Goal: Information Seeking & Learning: Learn about a topic

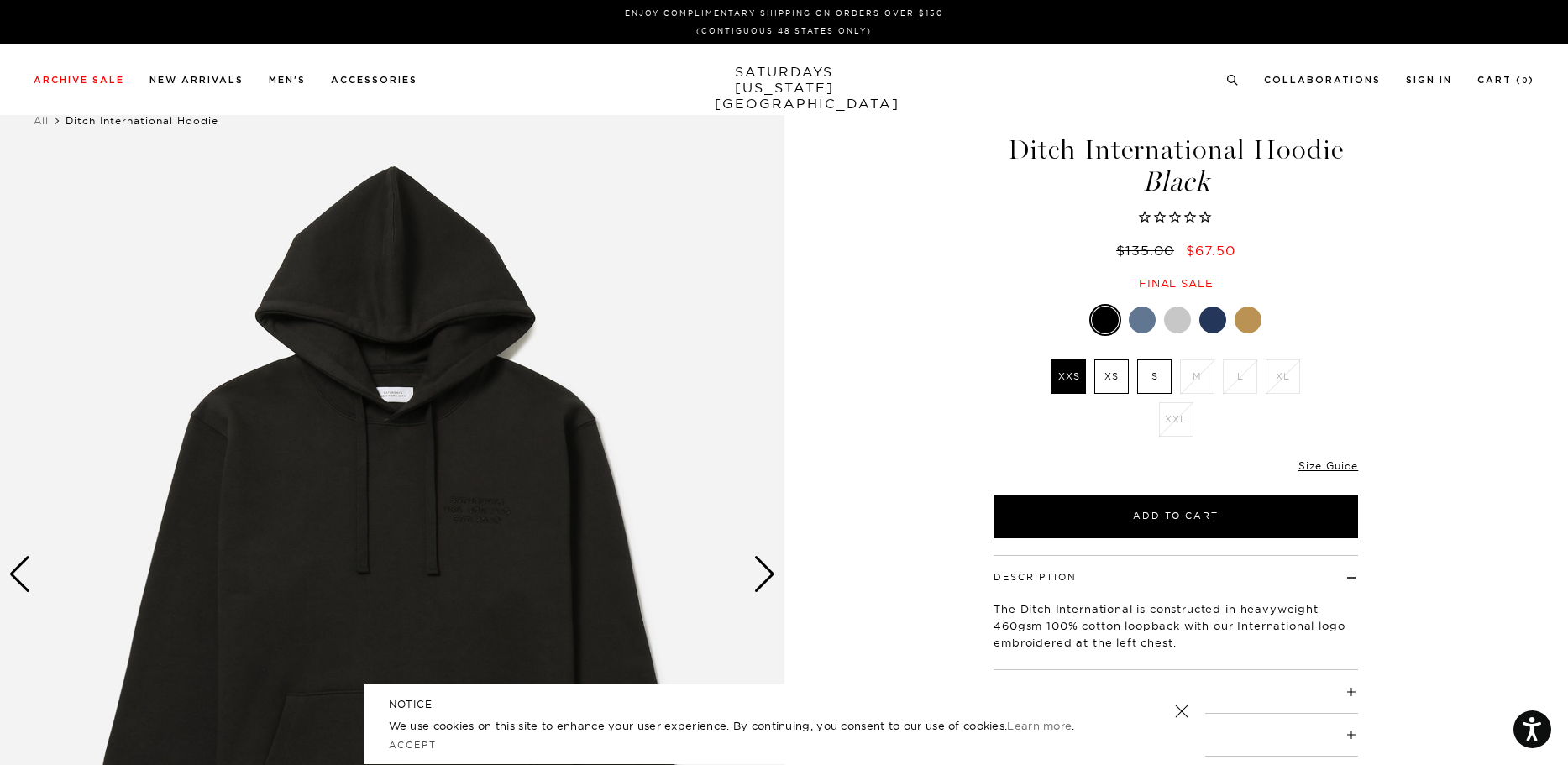
click at [471, 483] on img at bounding box center [392, 574] width 784 height 980
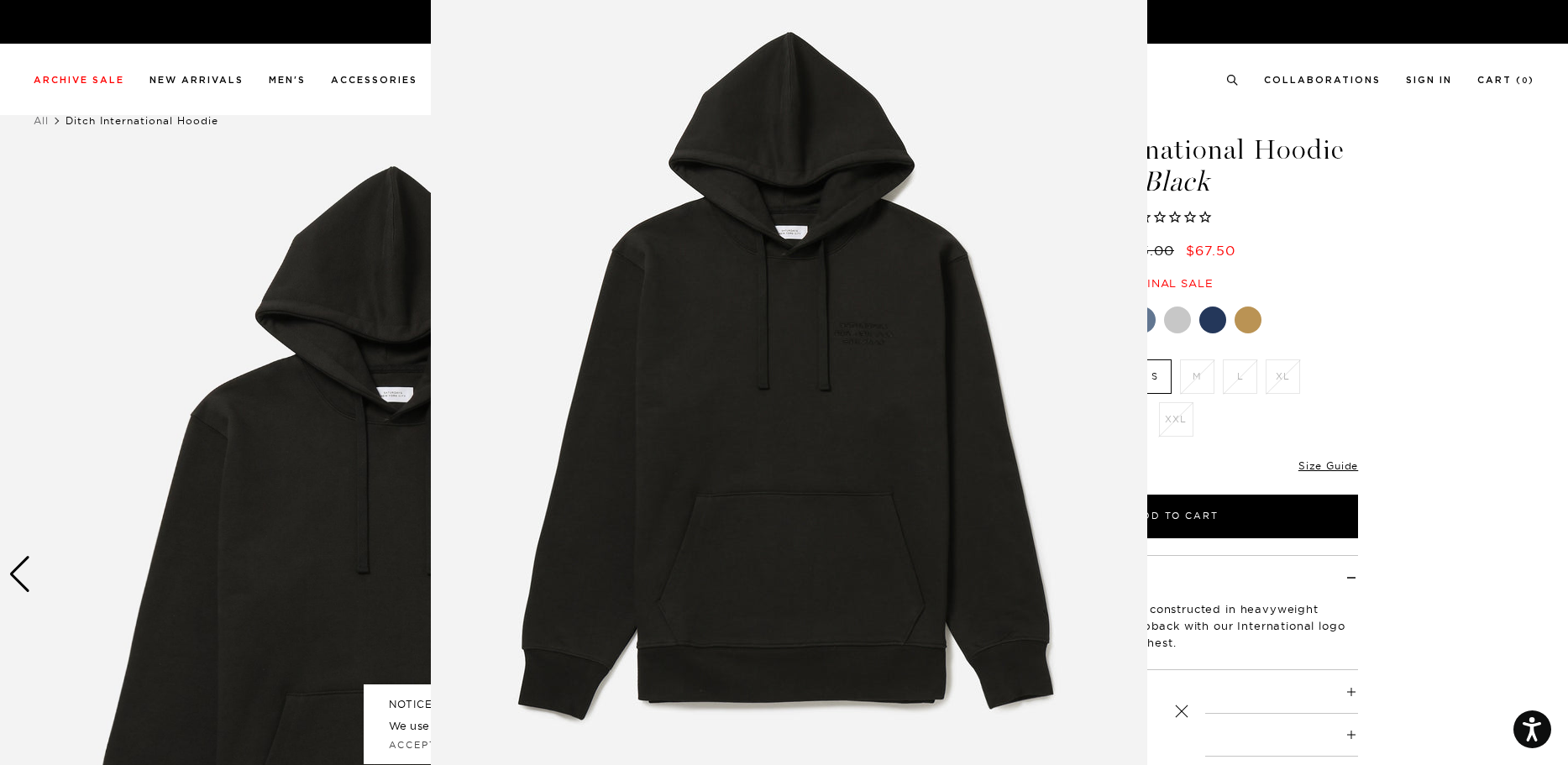
scroll to position [39, 0]
click at [874, 335] on img at bounding box center [789, 391] width 717 height 861
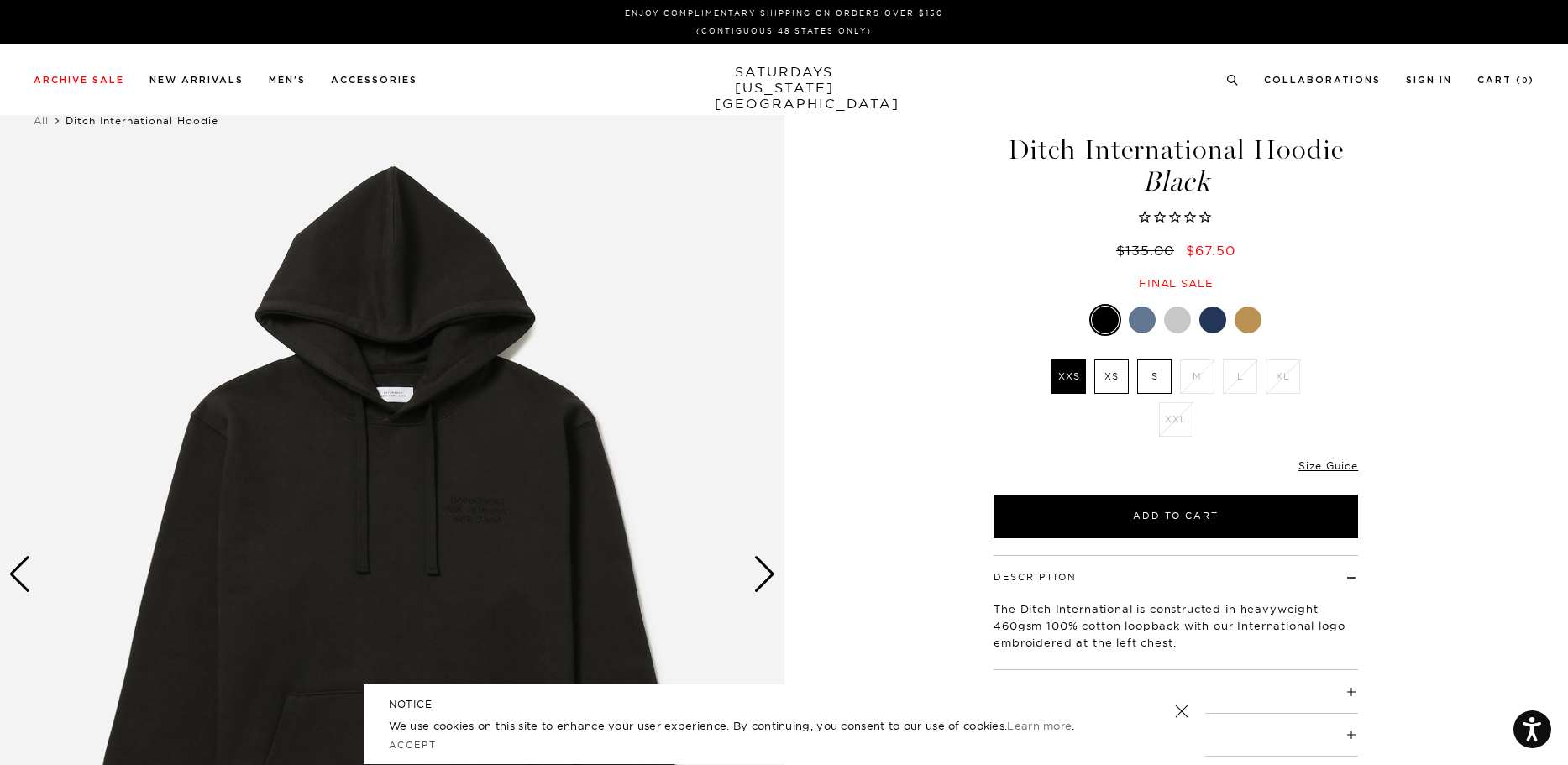
scroll to position [0, 0]
click at [558, 512] on img at bounding box center [392, 574] width 784 height 980
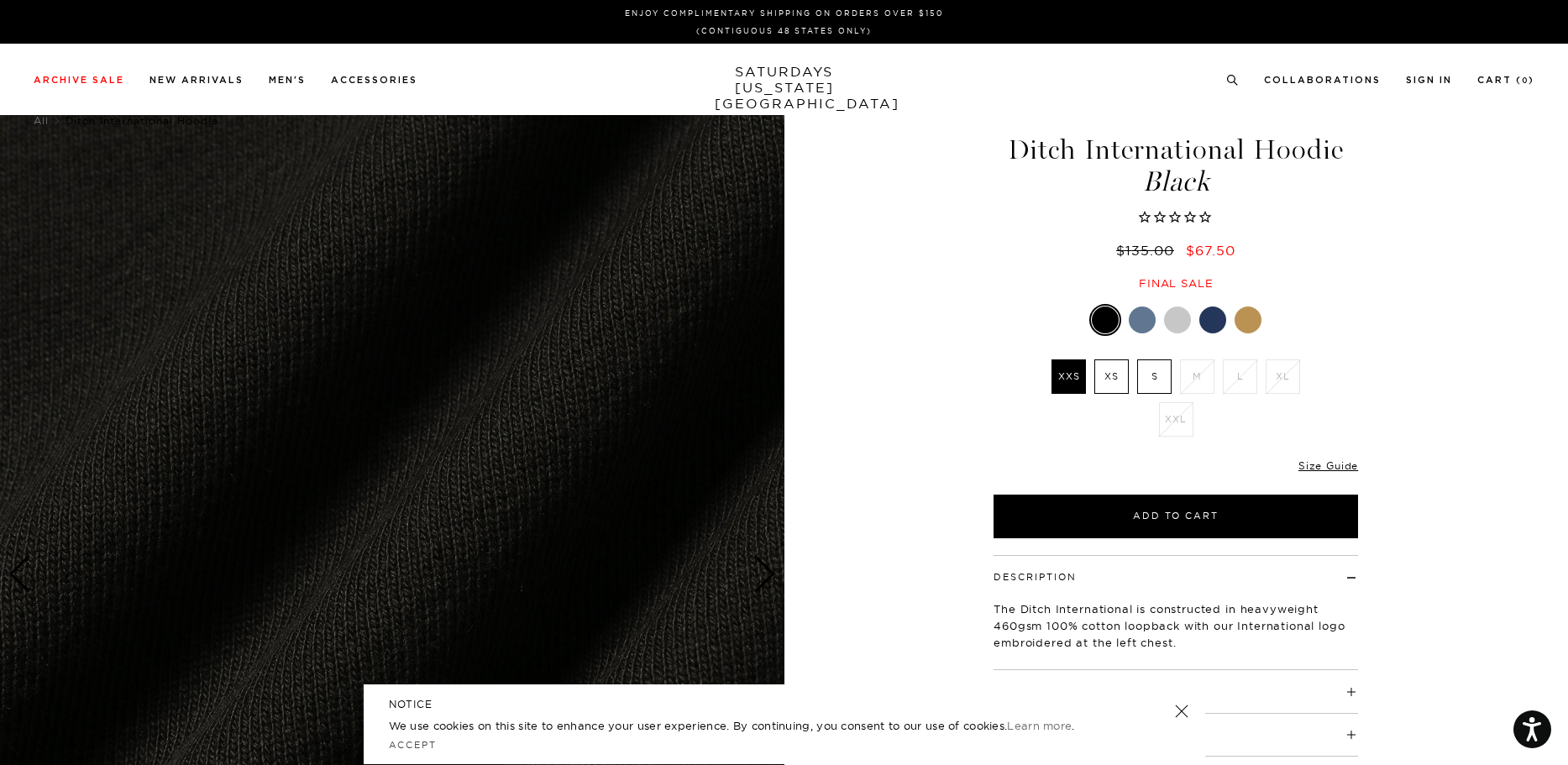
click at [606, 440] on img at bounding box center [392, 574] width 784 height 980
click at [761, 600] on img at bounding box center [392, 574] width 784 height 980
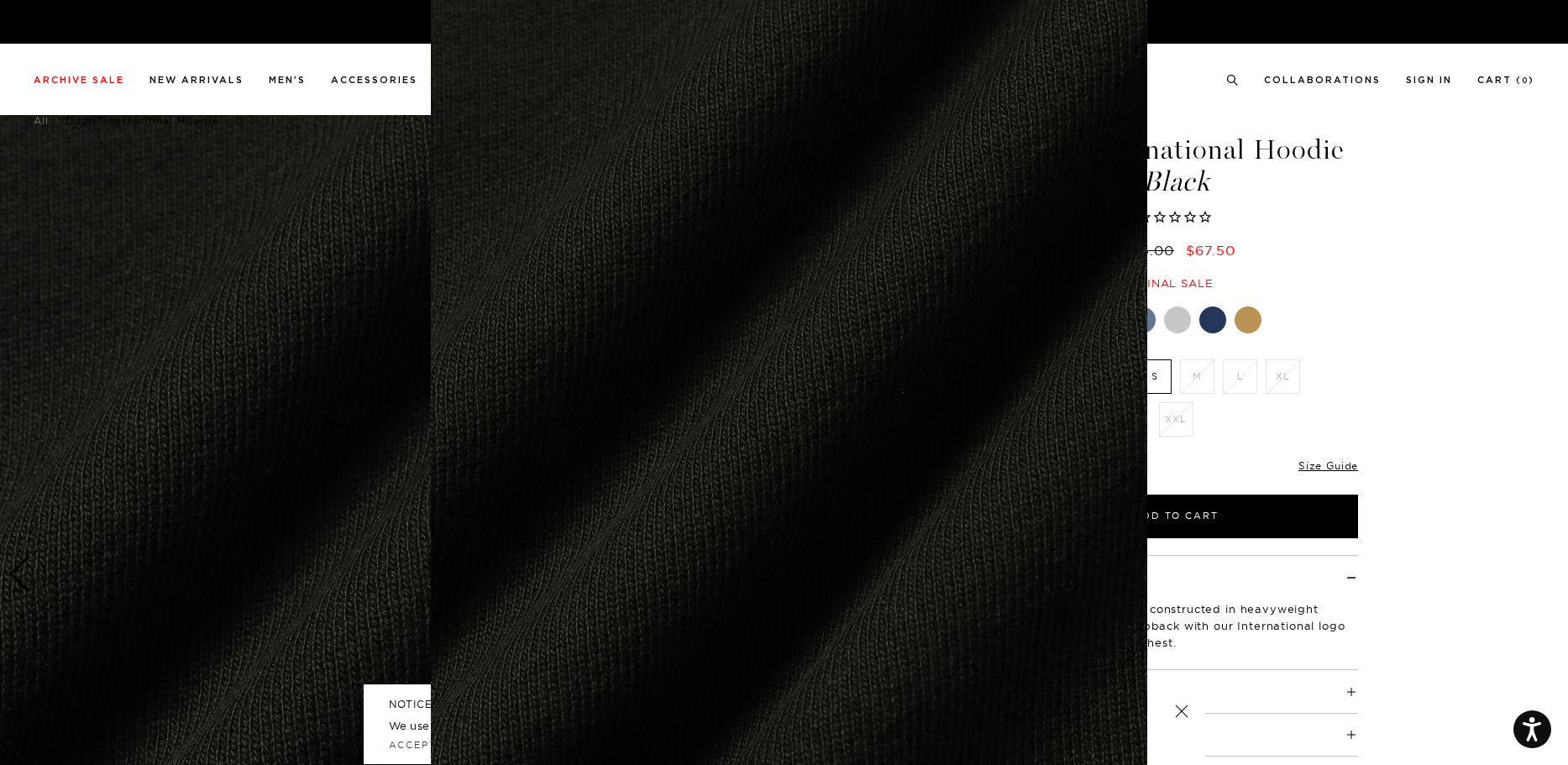
scroll to position [56, 0]
click at [815, 567] on img at bounding box center [789, 375] width 717 height 861
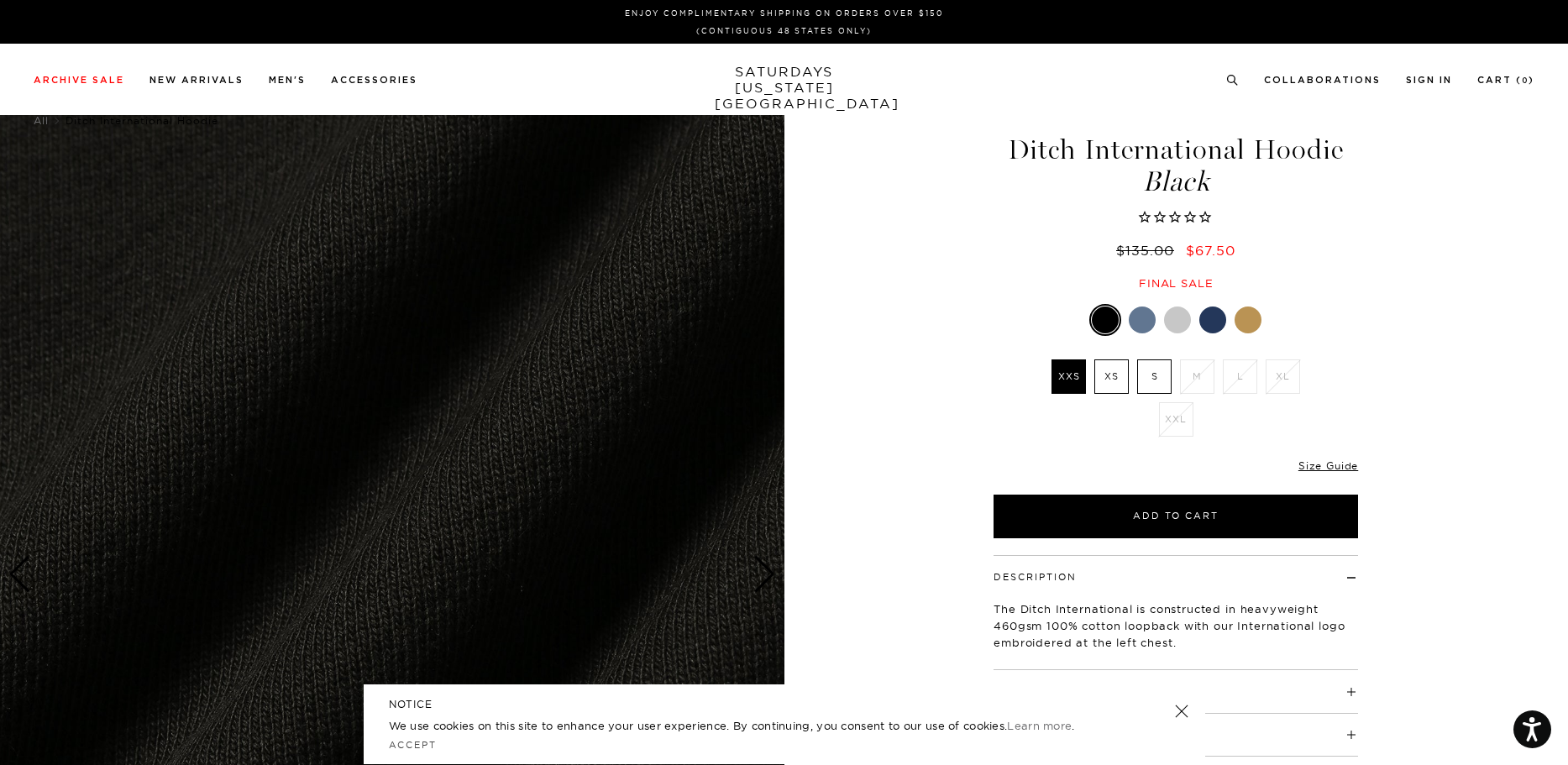
click at [780, 567] on img at bounding box center [392, 574] width 784 height 980
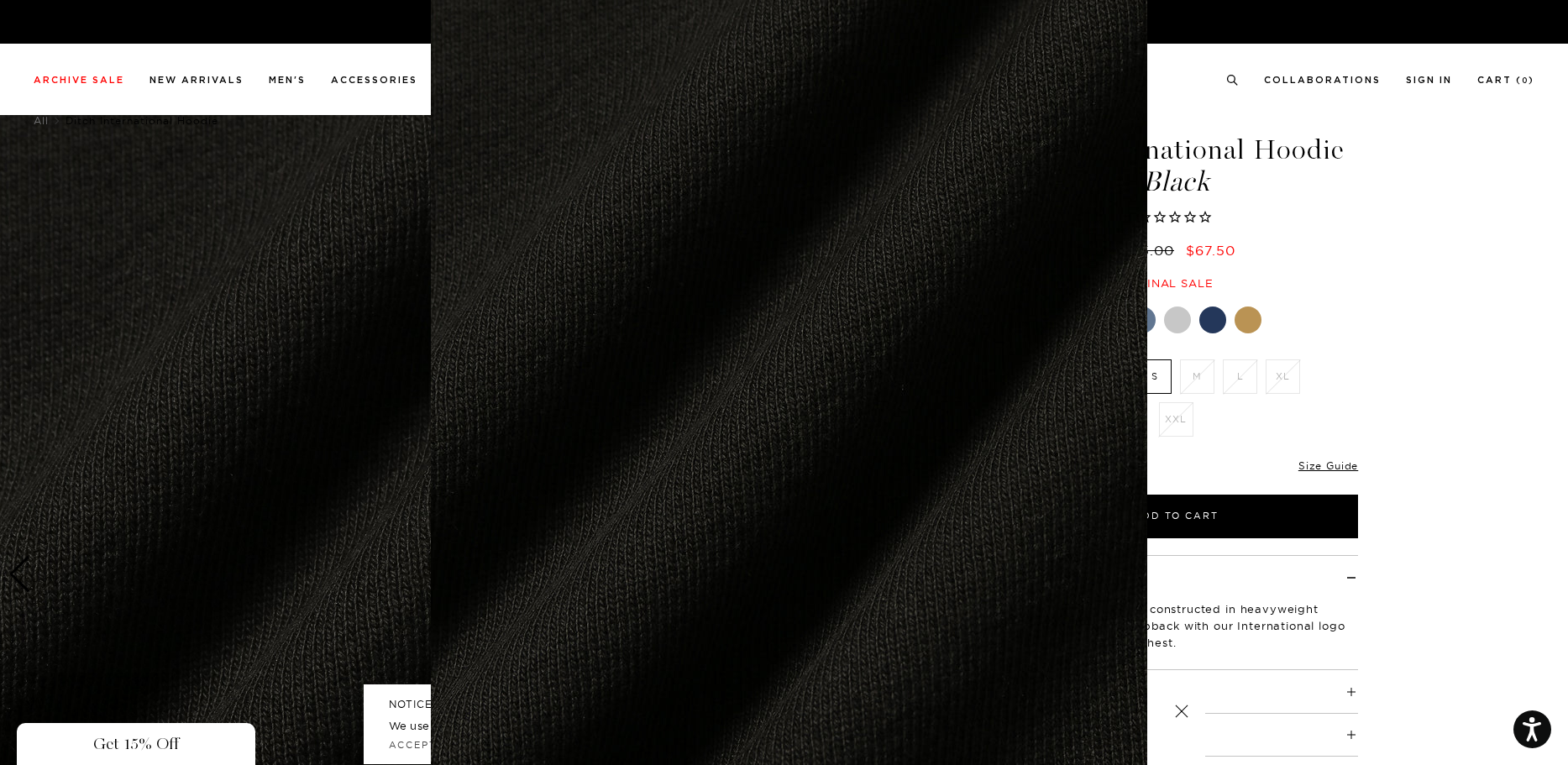
click at [769, 568] on img at bounding box center [789, 376] width 717 height 861
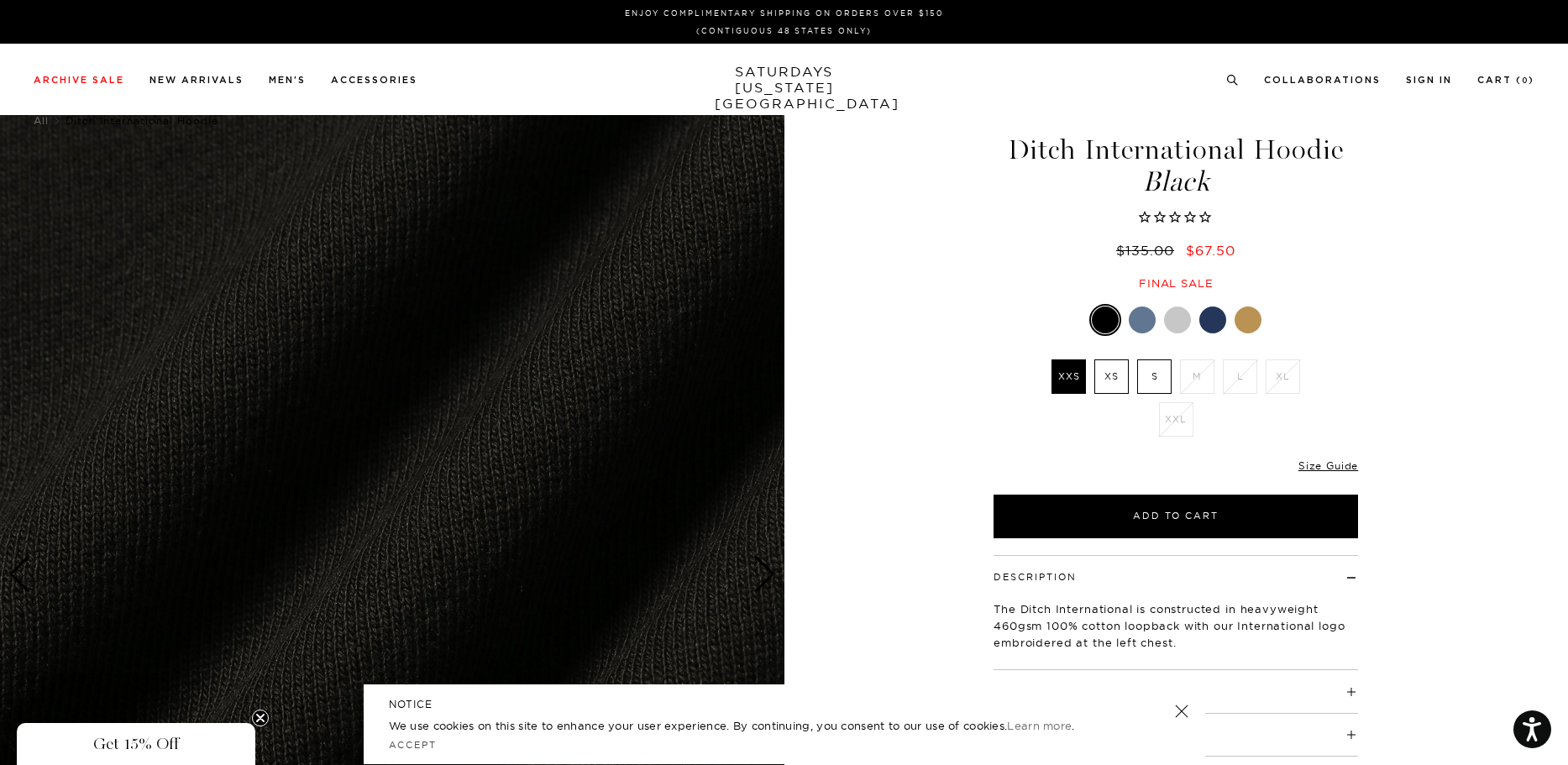
click at [762, 570] on div "Next slide" at bounding box center [765, 575] width 22 height 37
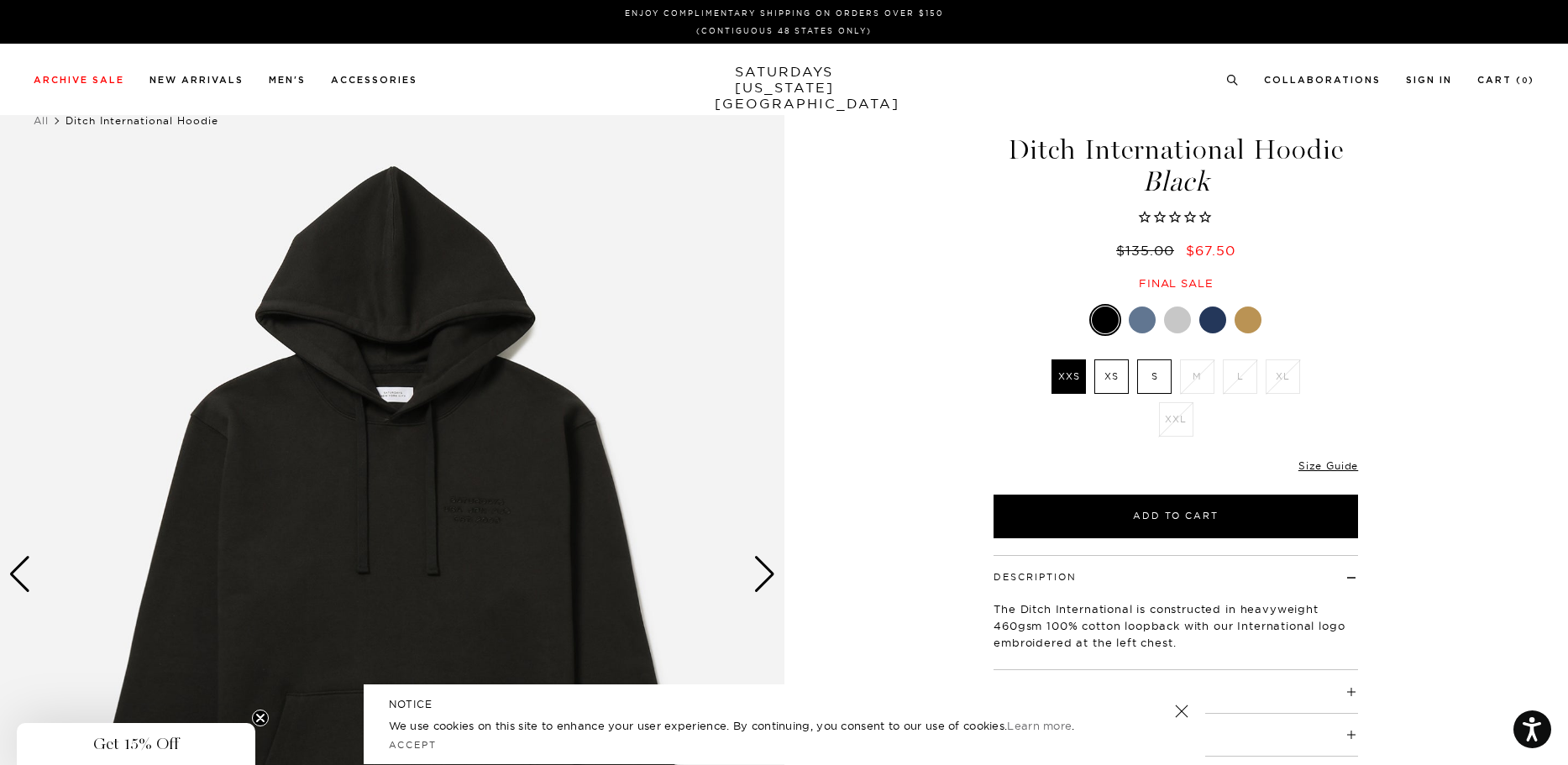
click at [762, 570] on div "Next slide" at bounding box center [765, 575] width 22 height 37
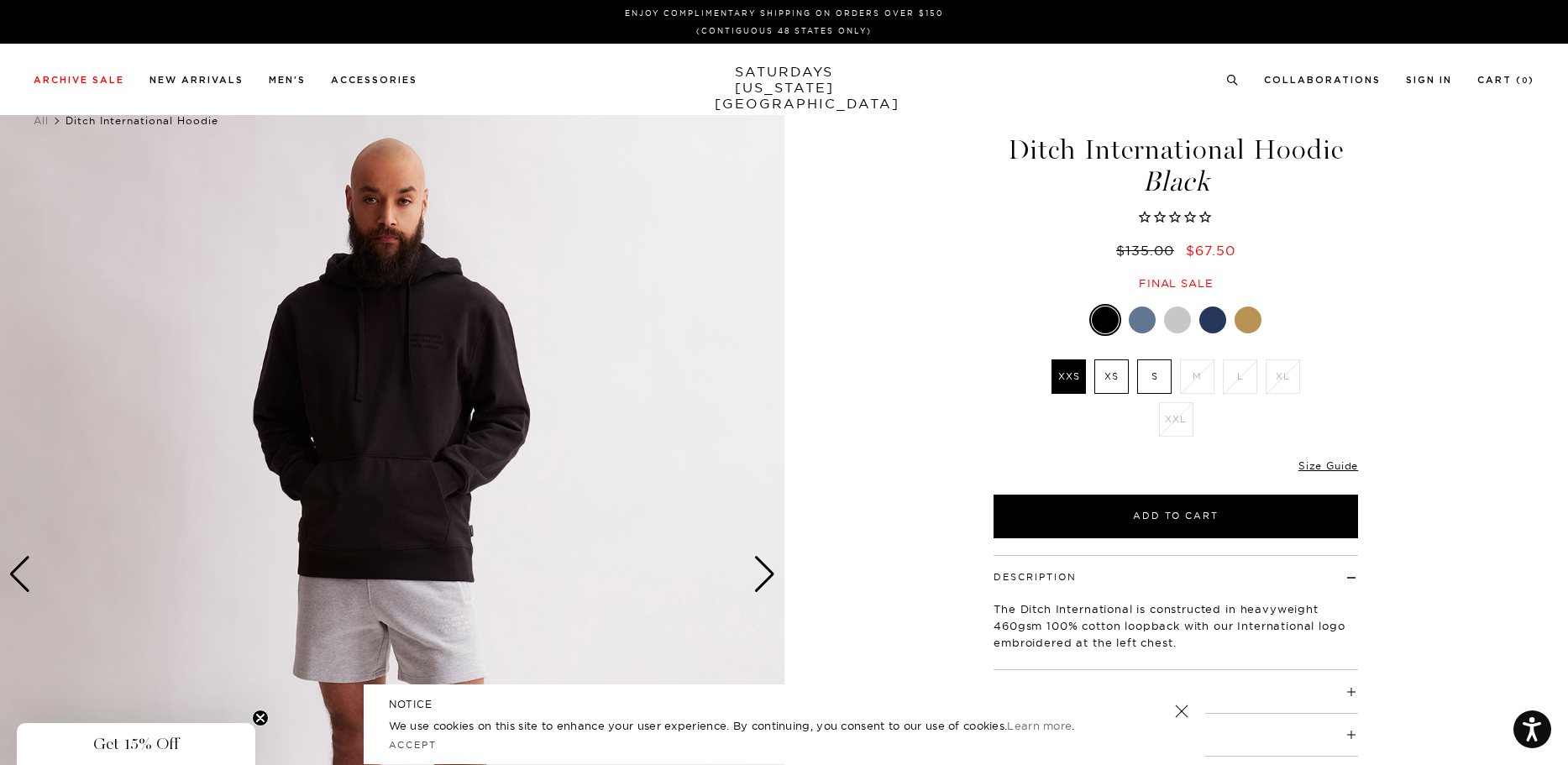
click at [762, 570] on div "Next slide" at bounding box center [765, 575] width 22 height 37
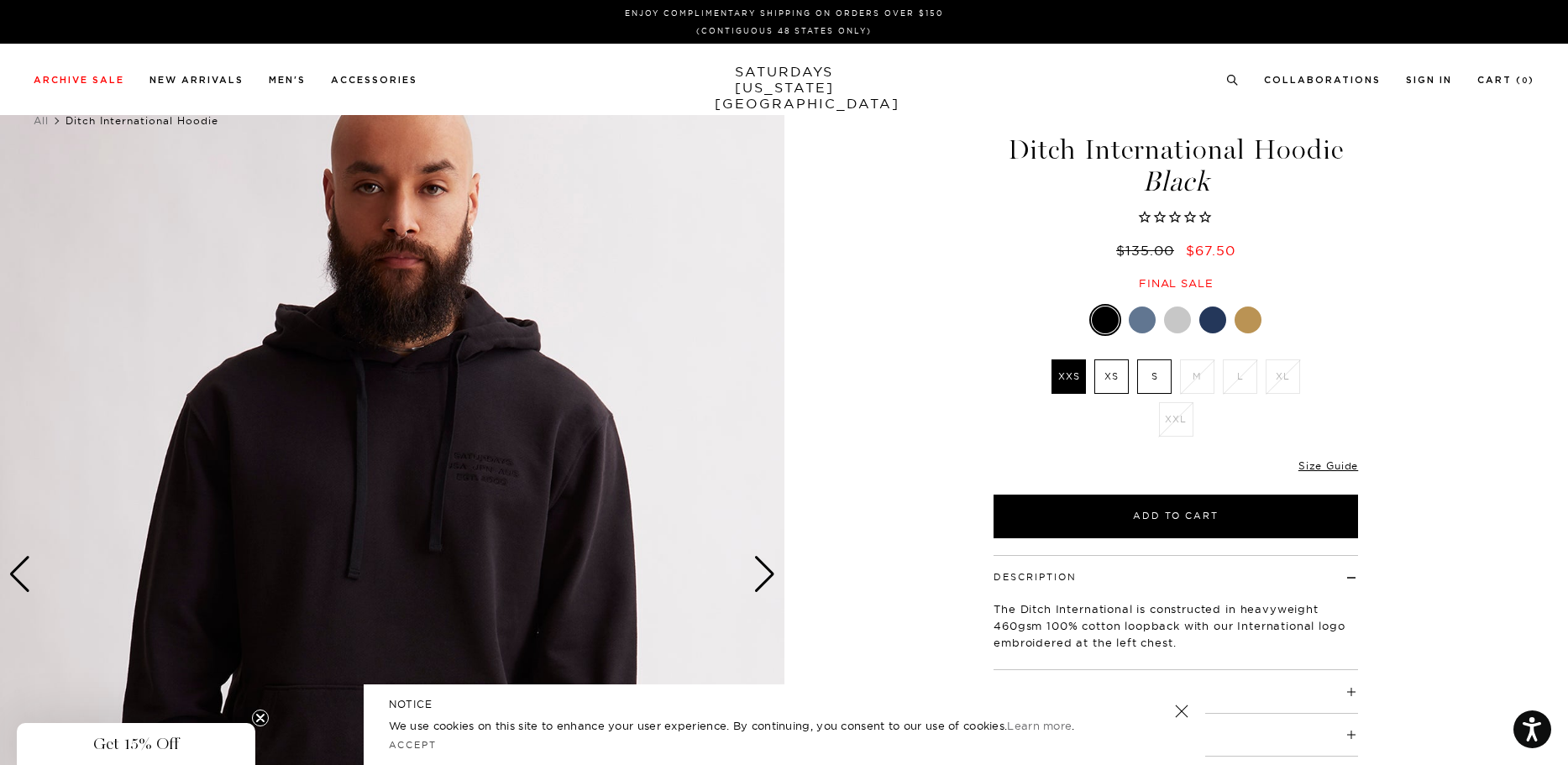
click at [762, 570] on div "Next slide" at bounding box center [765, 575] width 22 height 37
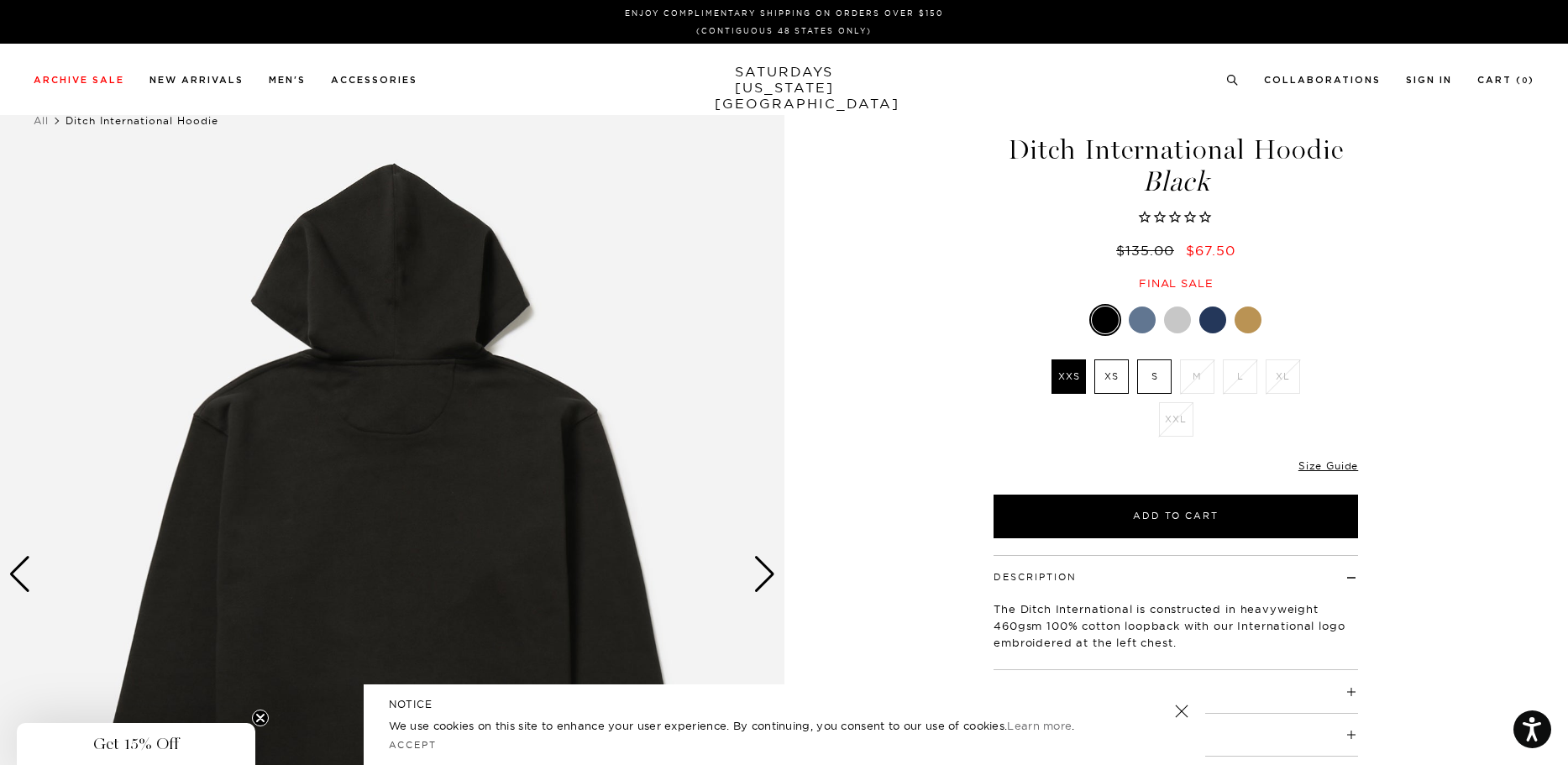
click at [763, 570] on div "Next slide" at bounding box center [765, 575] width 22 height 37
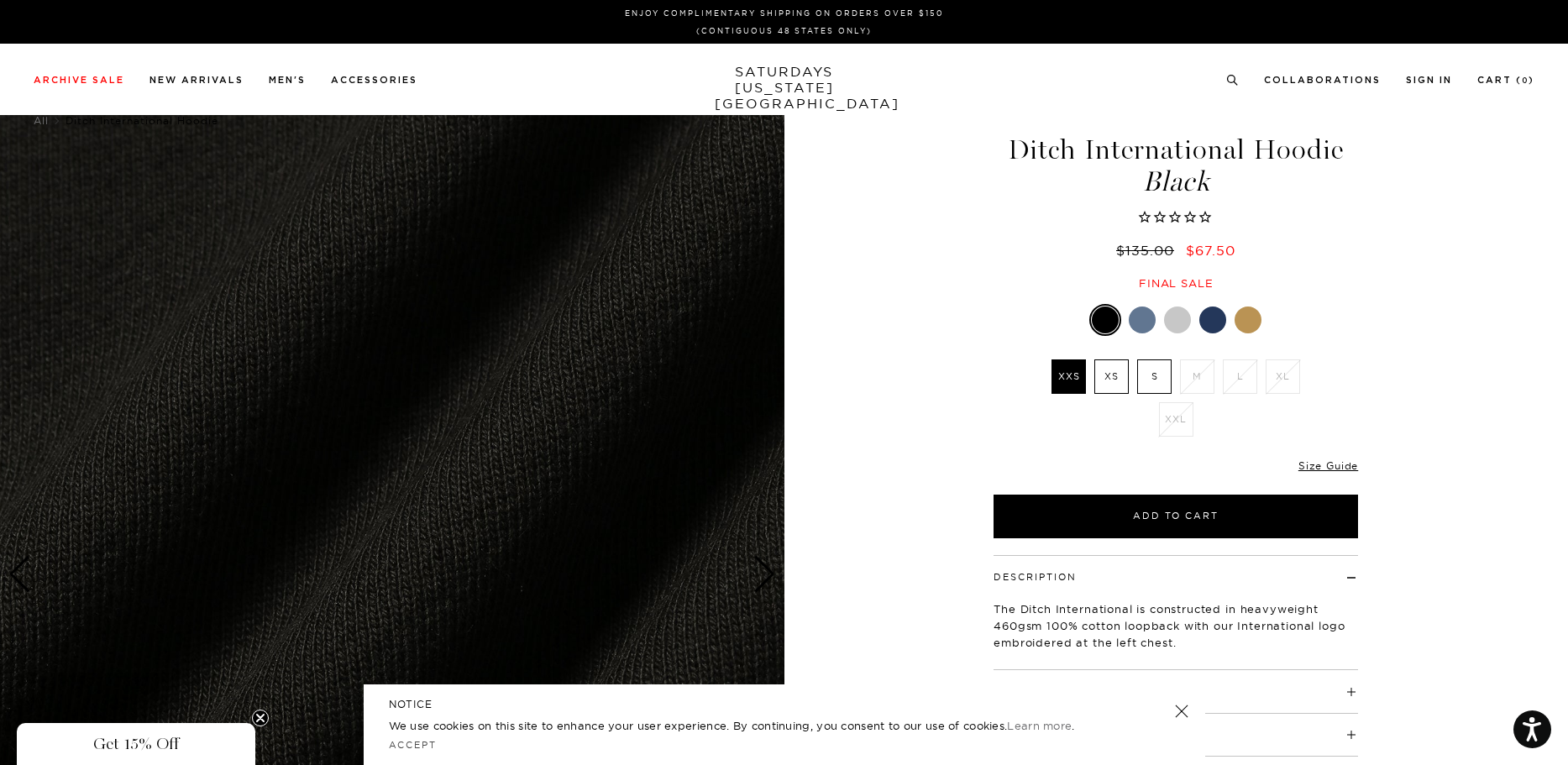
click at [763, 570] on div "Next slide" at bounding box center [765, 575] width 22 height 37
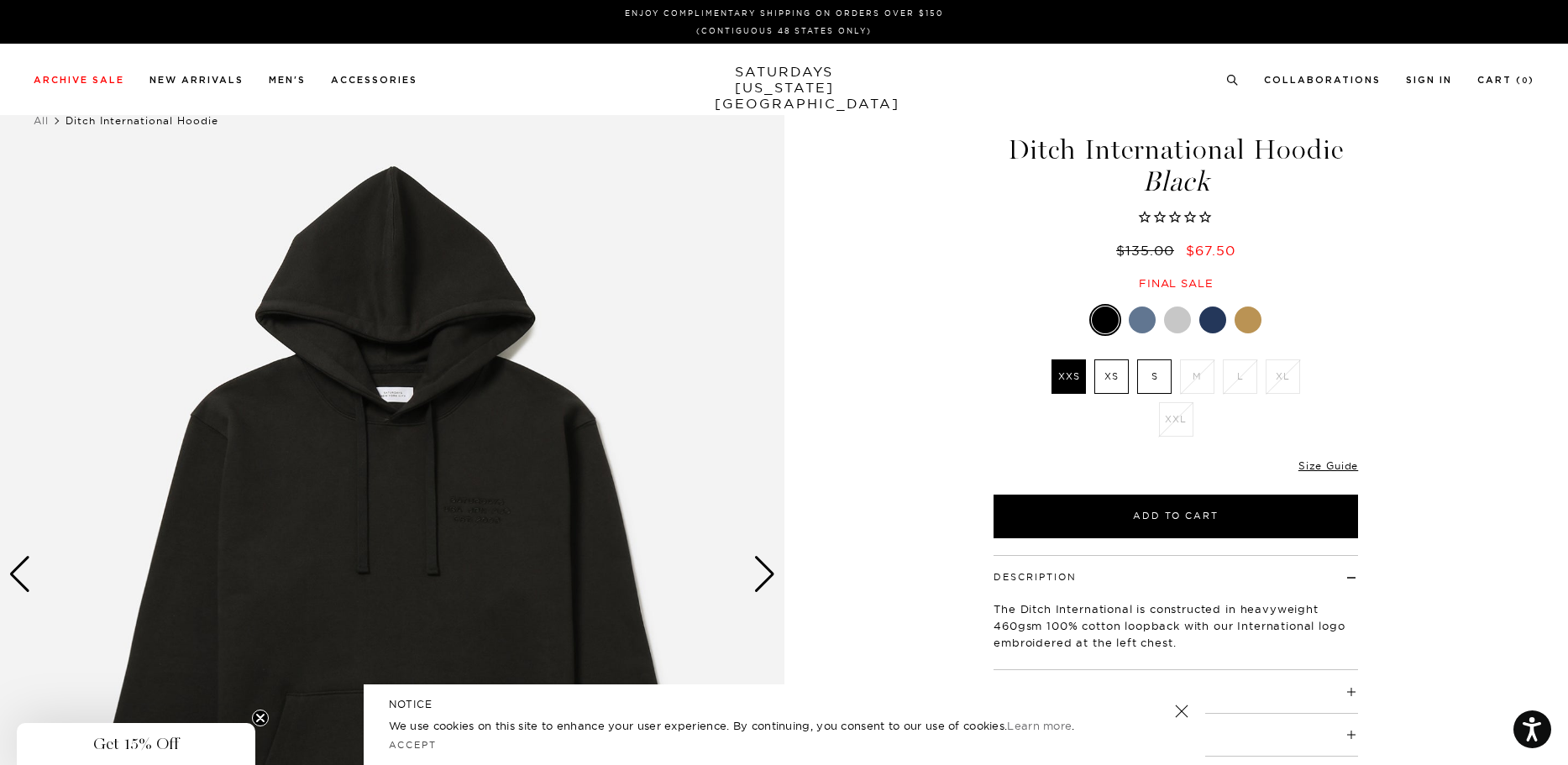
click at [763, 570] on div "Next slide" at bounding box center [765, 575] width 22 height 37
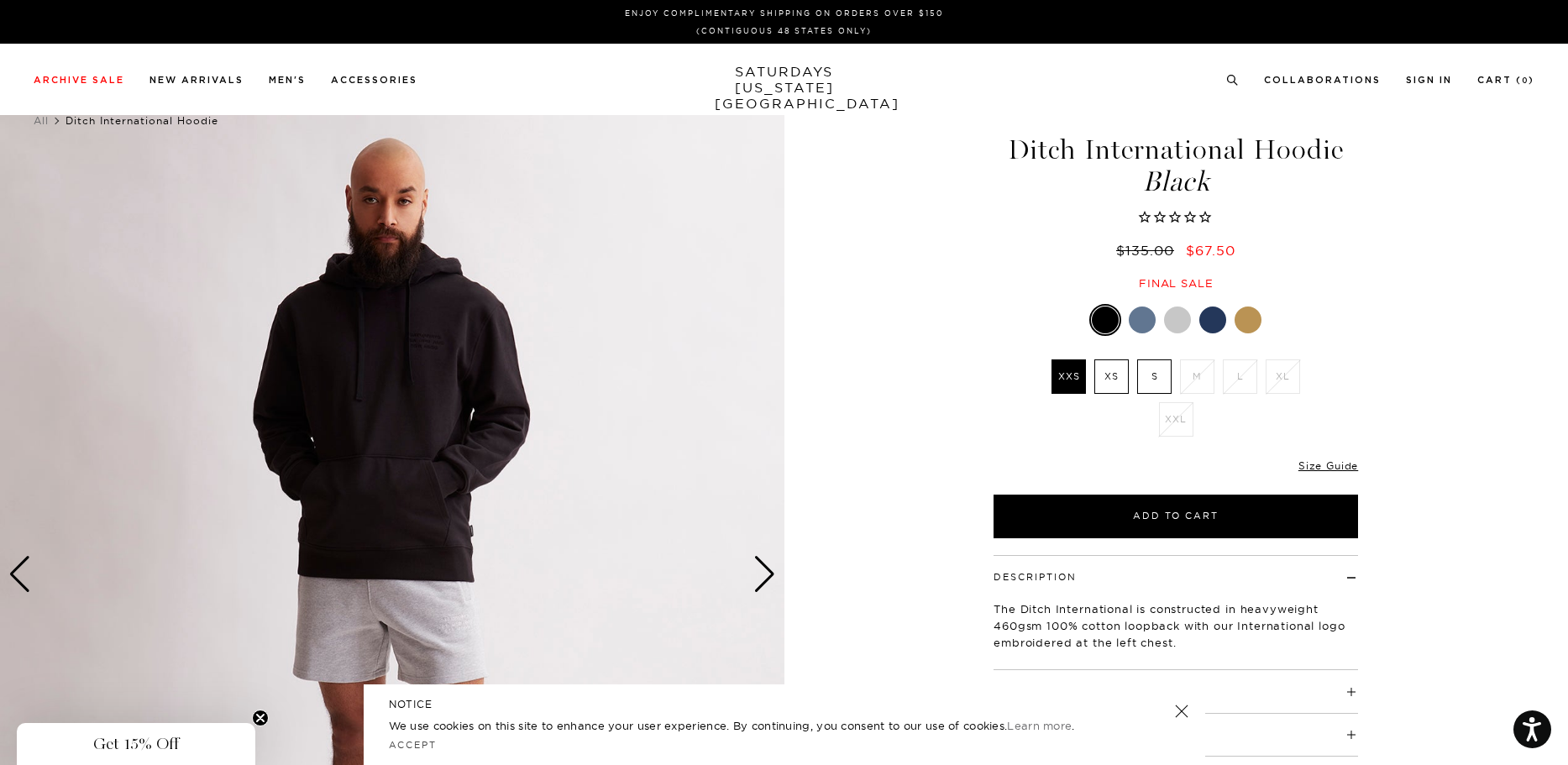
click at [763, 570] on div "Next slide" at bounding box center [765, 575] width 22 height 37
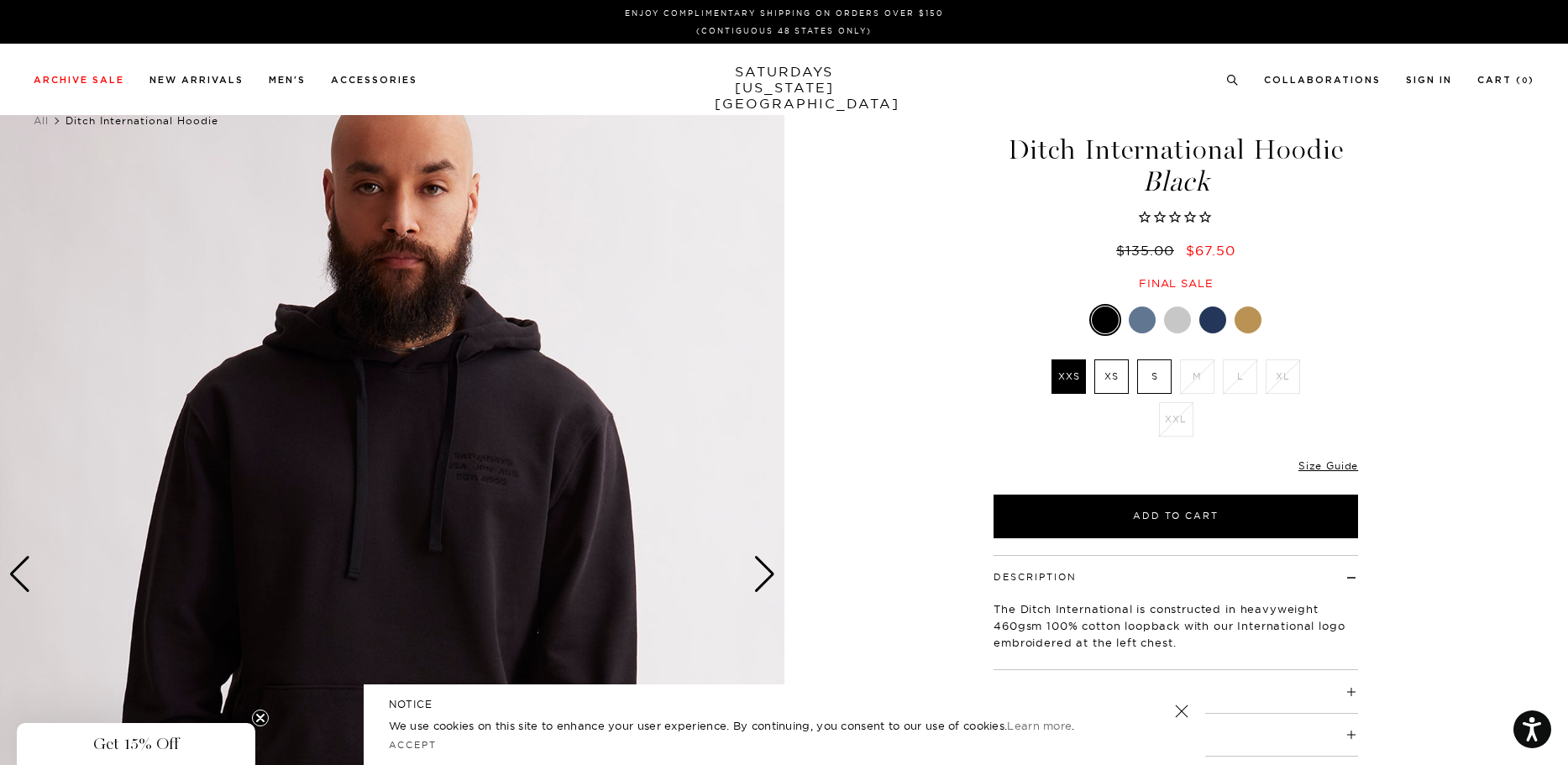
click at [560, 501] on img at bounding box center [392, 574] width 784 height 980
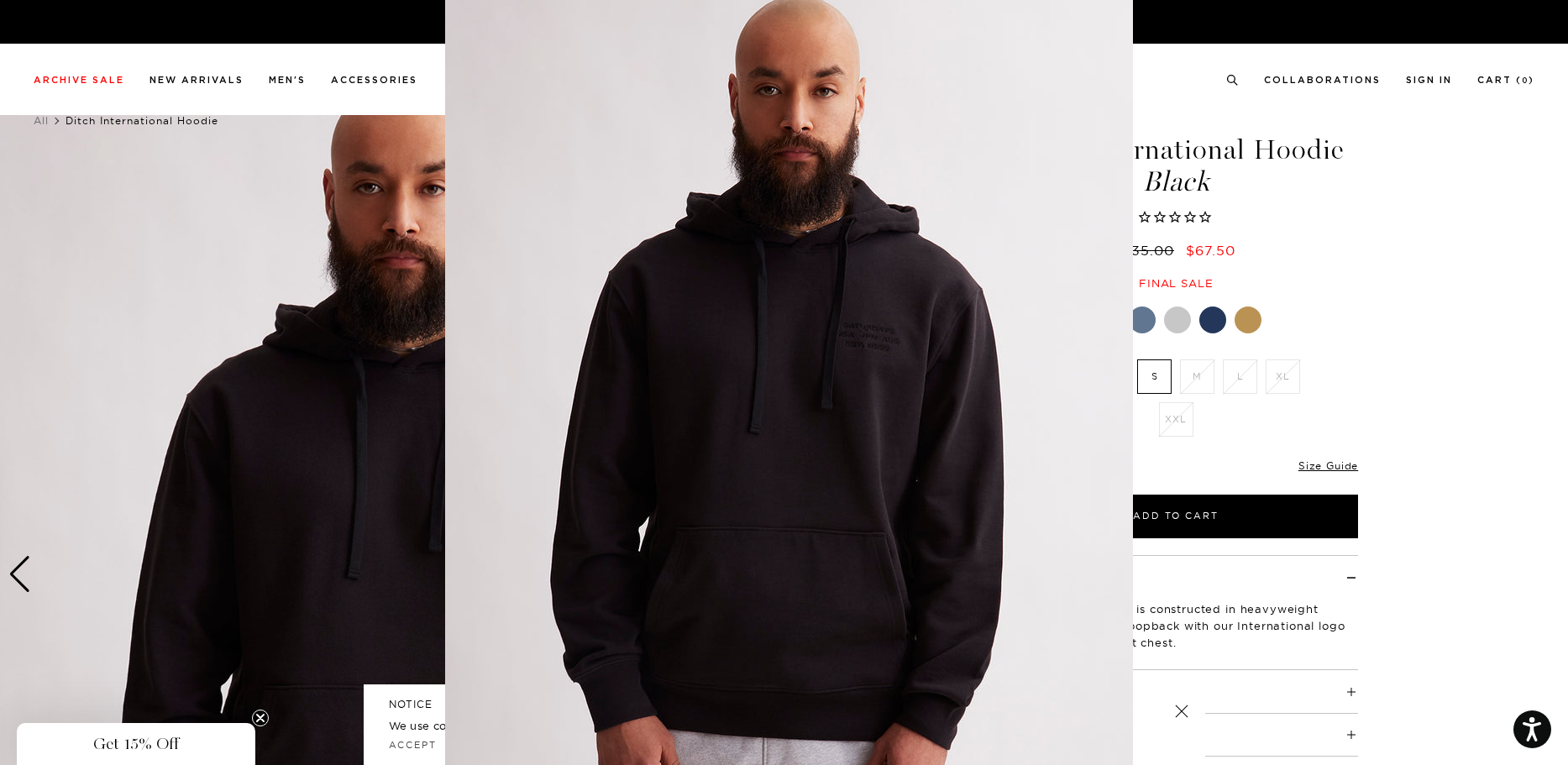
scroll to position [3, 0]
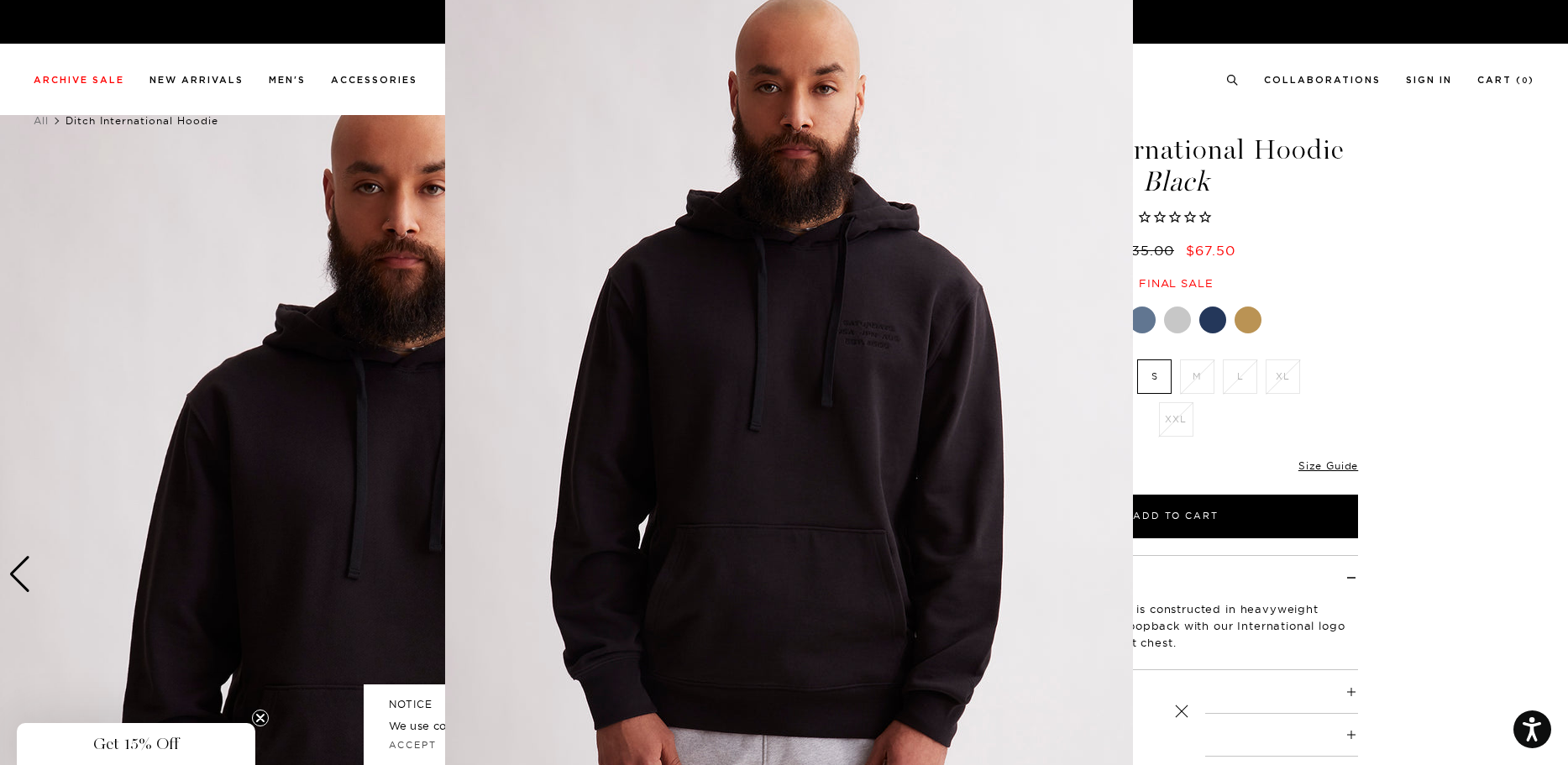
click at [1328, 37] on figure at bounding box center [784, 382] width 1568 height 765
